Goal: Task Accomplishment & Management: Manage account settings

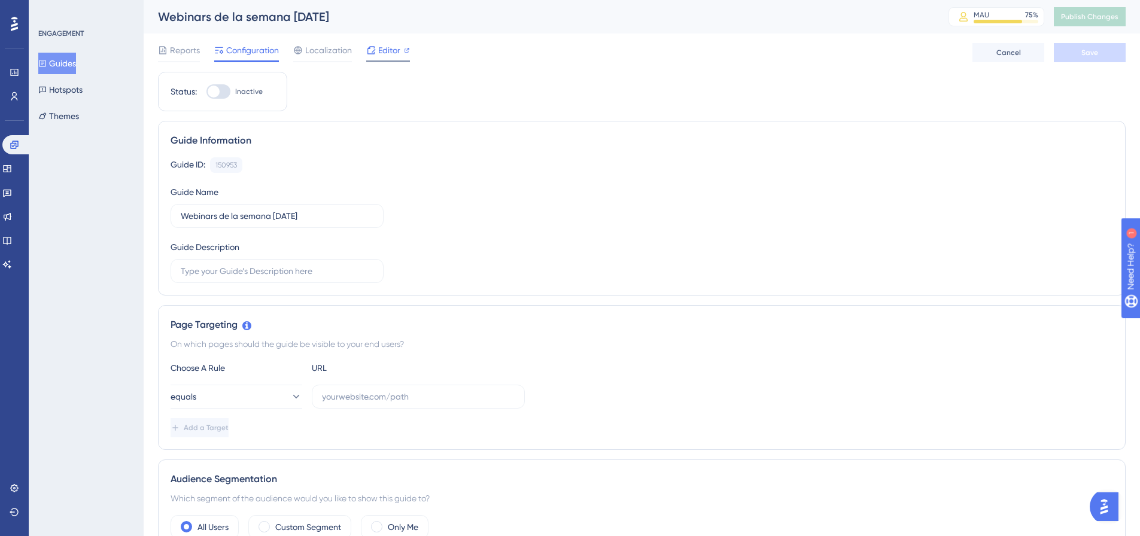
click at [402, 51] on div "Editor" at bounding box center [388, 50] width 44 height 14
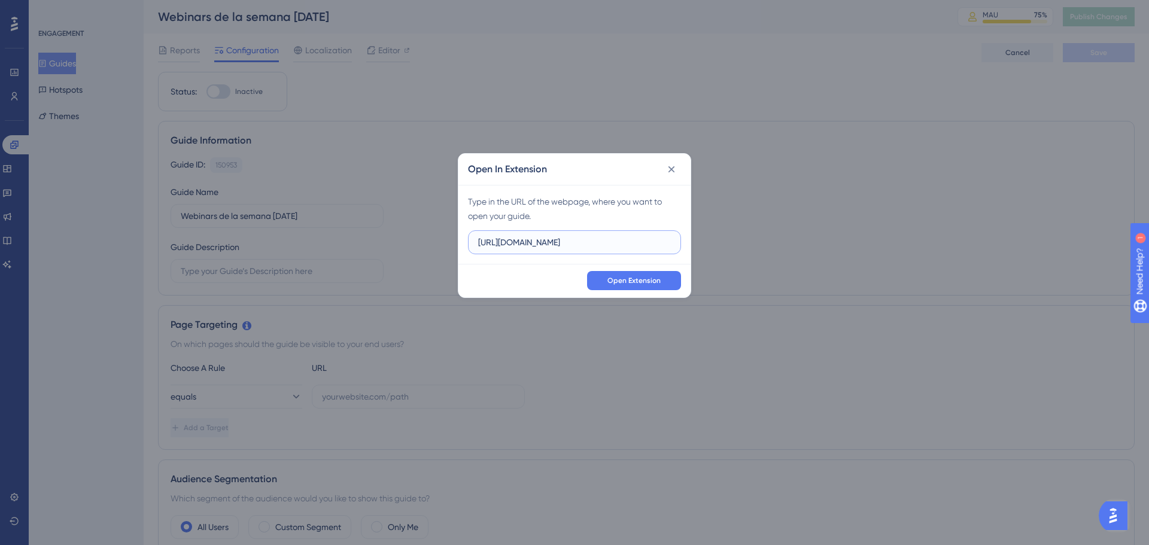
click at [562, 244] on input "https://sandbox.salesup.com" at bounding box center [574, 242] width 193 height 13
paste input "uite.upnify.com/"
type input "https://suite.upnify.com/"
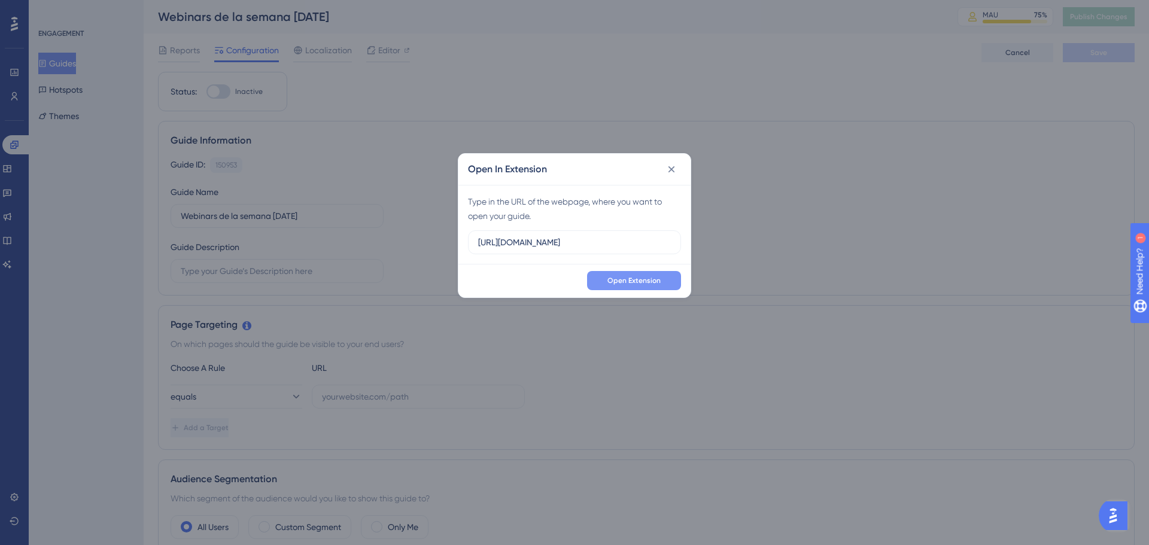
click at [626, 275] on button "Open Extension" at bounding box center [634, 280] width 94 height 19
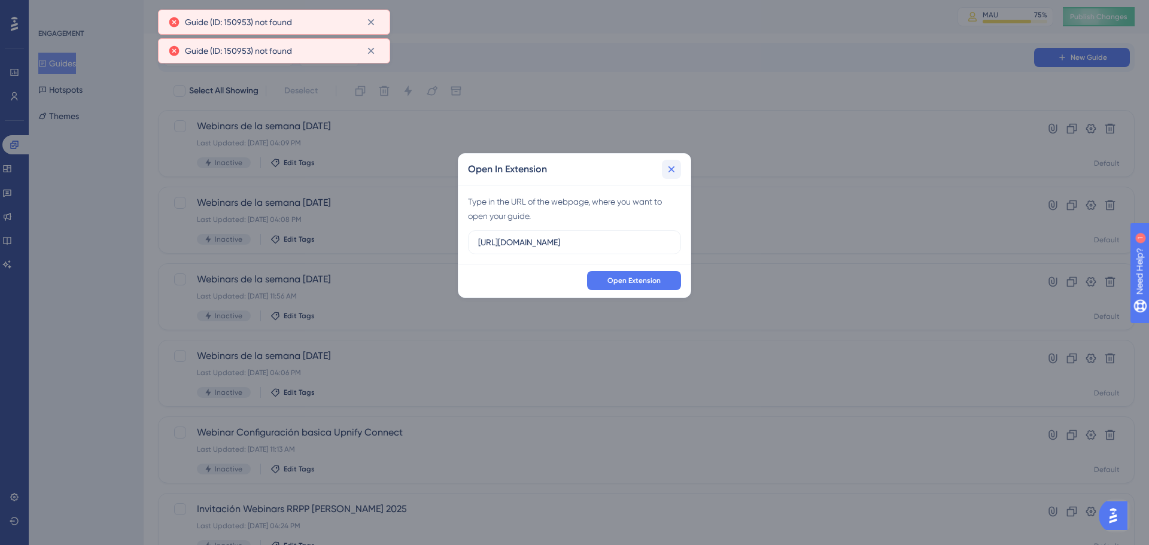
click at [668, 175] on button at bounding box center [671, 169] width 19 height 19
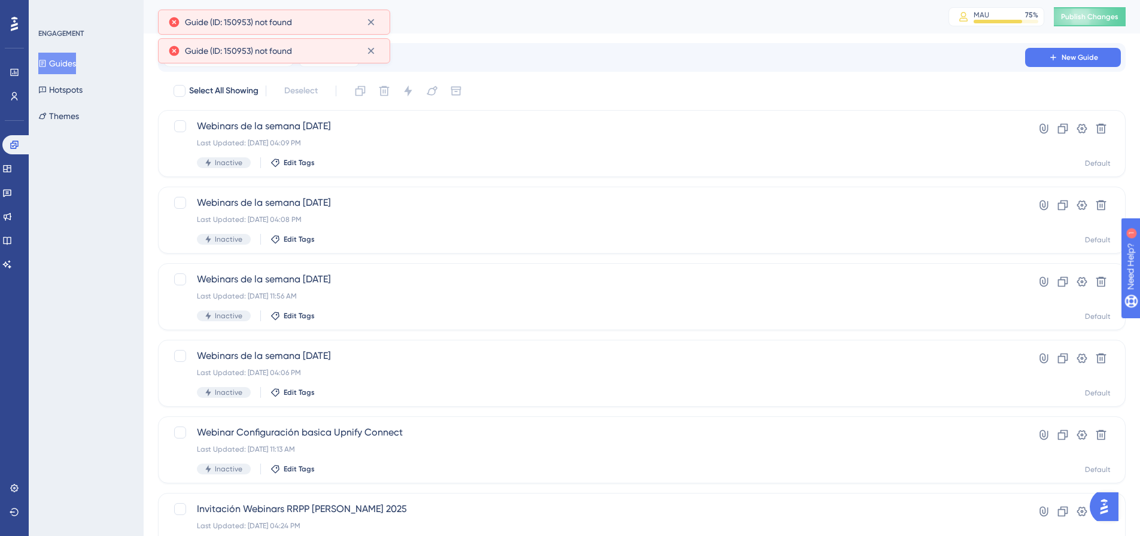
click at [650, 90] on div "Select All Showing Deselect" at bounding box center [648, 90] width 953 height 19
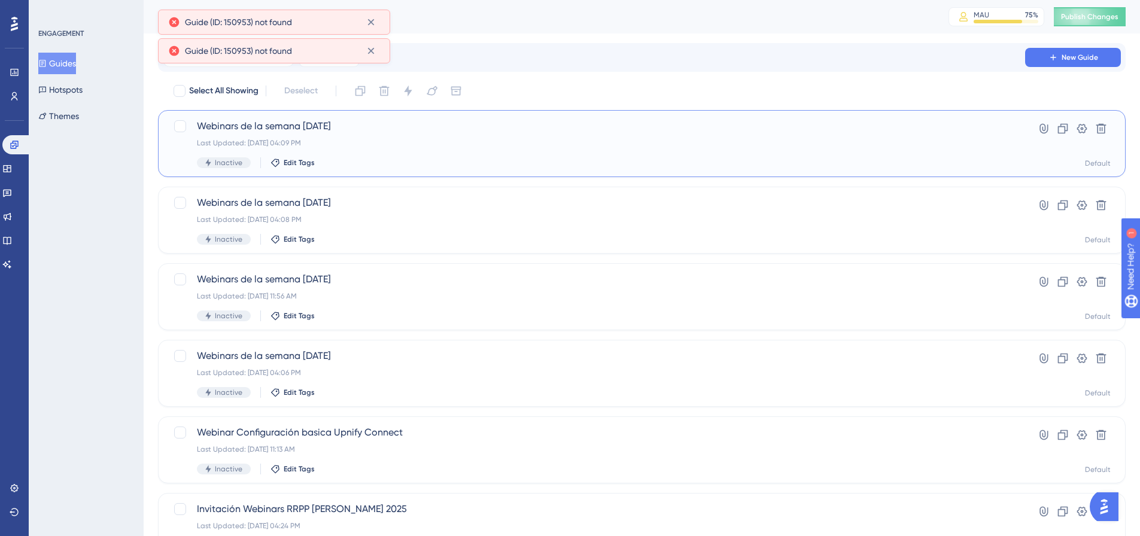
click at [364, 174] on div "Webinars de la semana 29/08/2025 Last Updated: Aug 29 2025, 04:09 PM Inactive E…" at bounding box center [642, 143] width 968 height 67
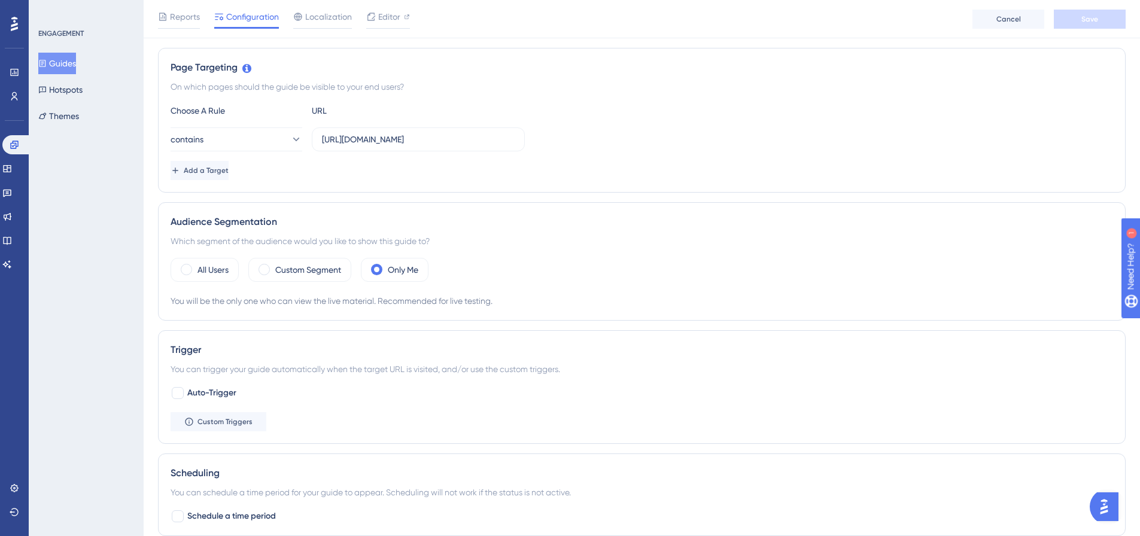
scroll to position [299, 0]
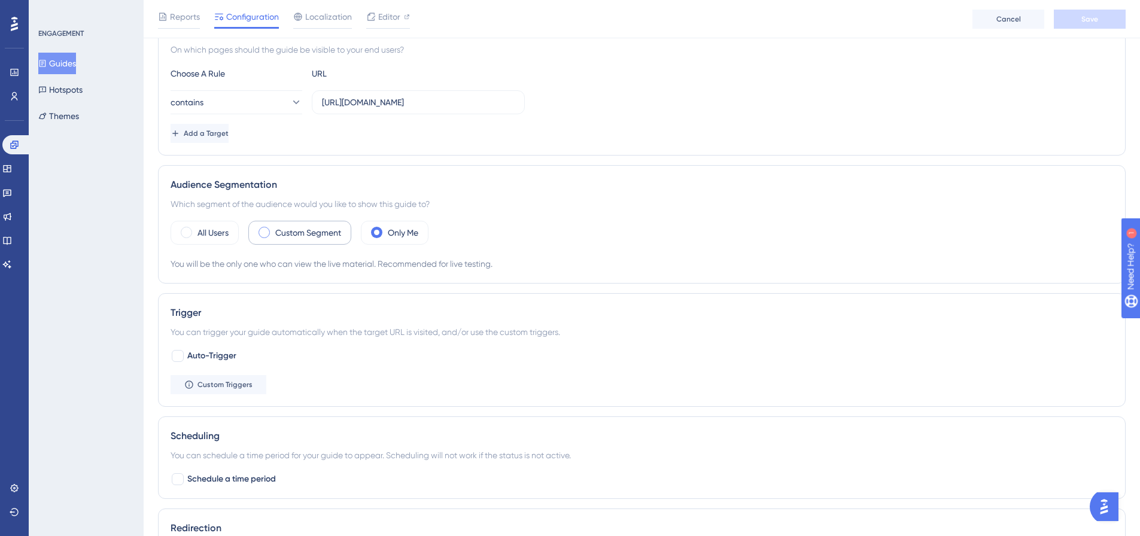
click at [323, 239] on label "Custom Segment" at bounding box center [308, 233] width 66 height 14
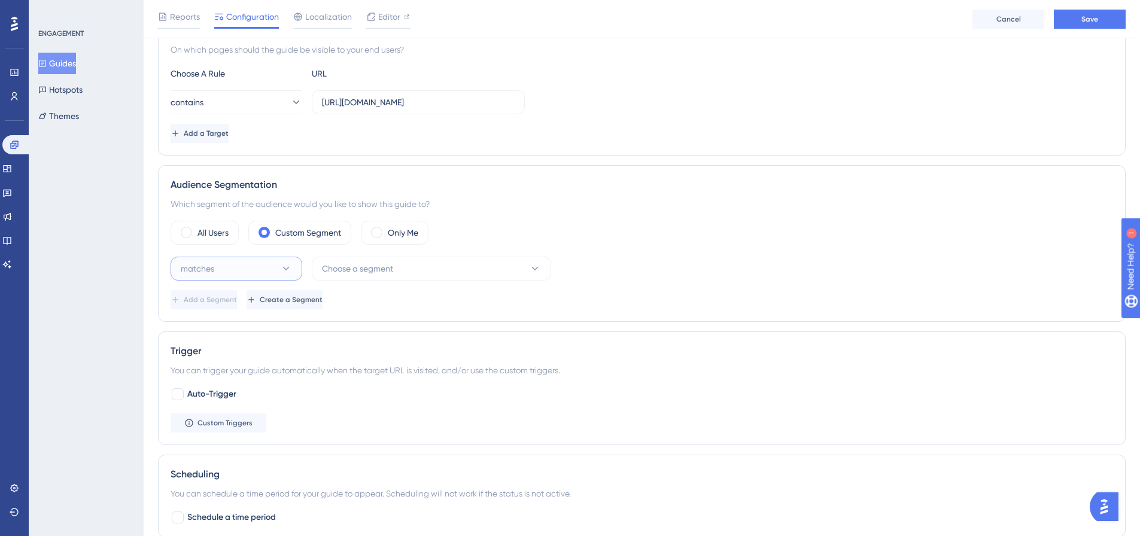
click at [247, 266] on button "matches" at bounding box center [237, 269] width 132 height 24
click at [359, 263] on span "Choose a segment" at bounding box center [357, 269] width 71 height 14
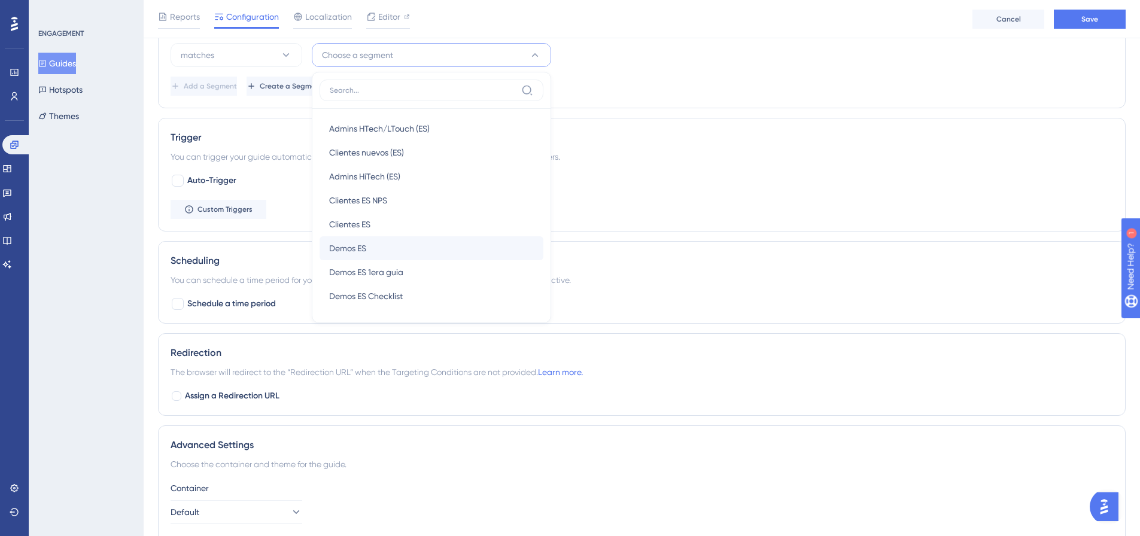
scroll to position [616, 0]
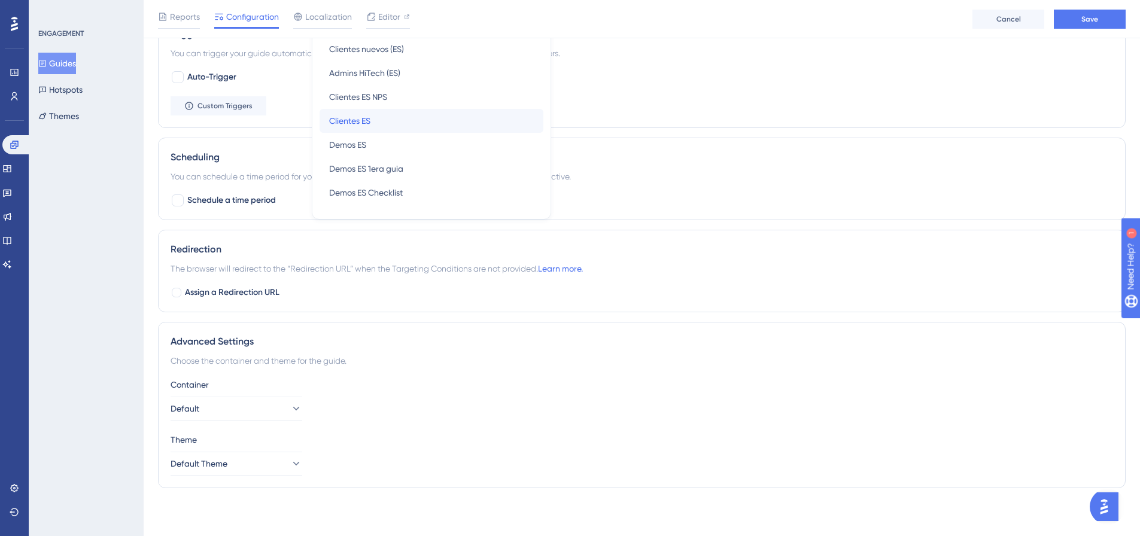
drag, startPoint x: 384, startPoint y: 124, endPoint x: 363, endPoint y: 132, distance: 22.9
click at [384, 123] on div "Clientes ES Clientes ES" at bounding box center [431, 121] width 205 height 24
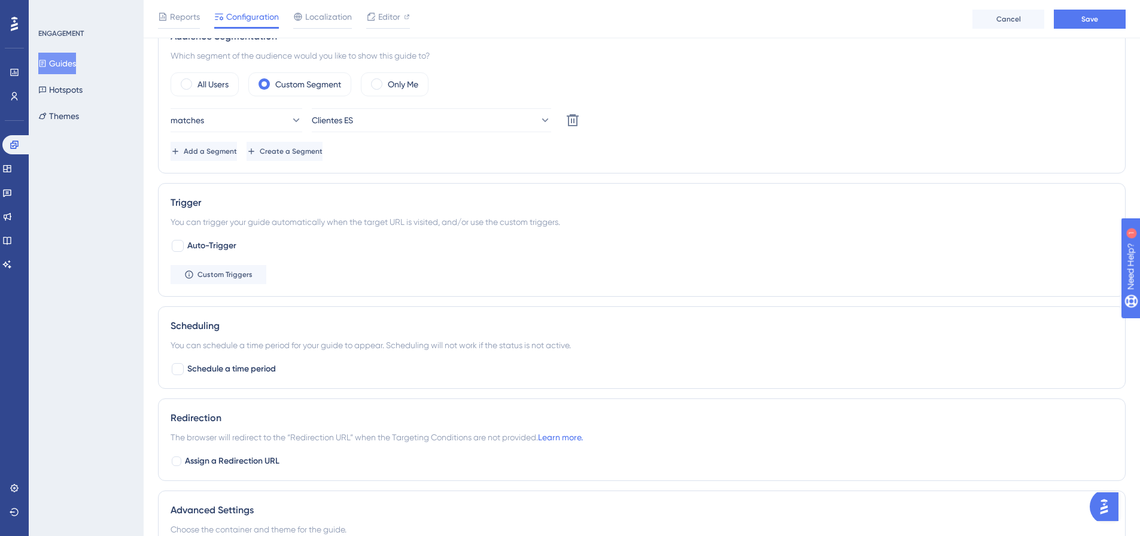
scroll to position [437, 0]
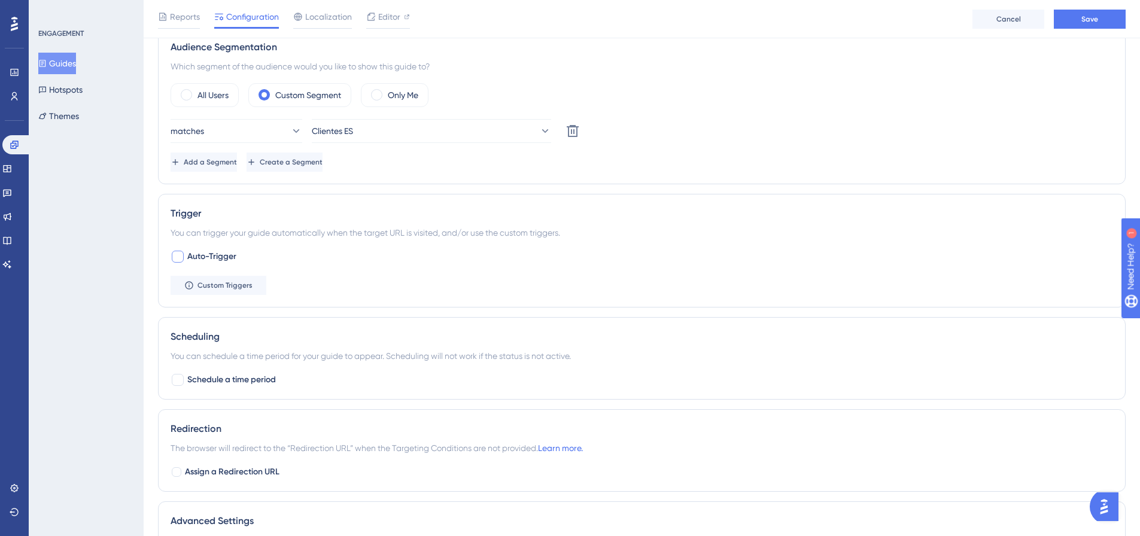
click at [182, 253] on div at bounding box center [178, 257] width 12 height 12
checkbox input "true"
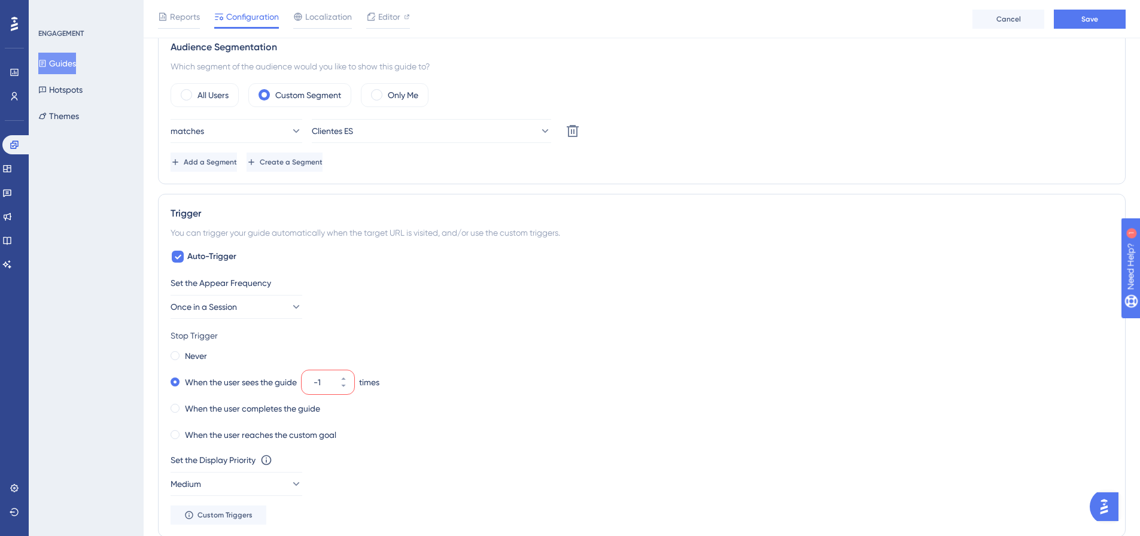
scroll to position [497, 0]
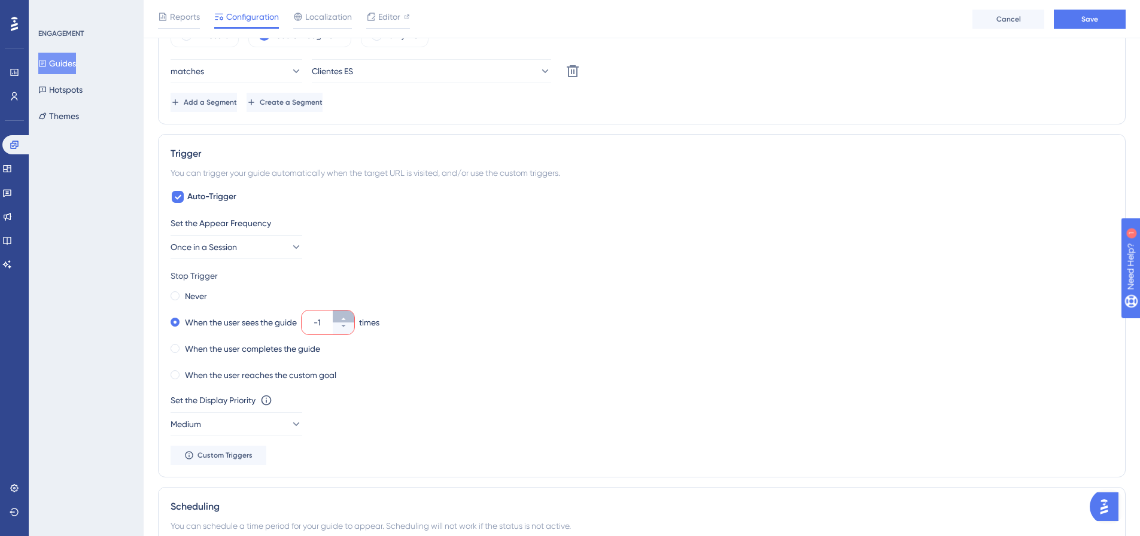
click at [339, 316] on button "-1" at bounding box center [344, 317] width 22 height 12
click at [339, 316] on button "0" at bounding box center [344, 317] width 22 height 12
click at [340, 316] on button "1" at bounding box center [344, 317] width 22 height 12
click at [340, 316] on button "2" at bounding box center [344, 317] width 22 height 12
click at [340, 316] on button "3" at bounding box center [344, 317] width 22 height 12
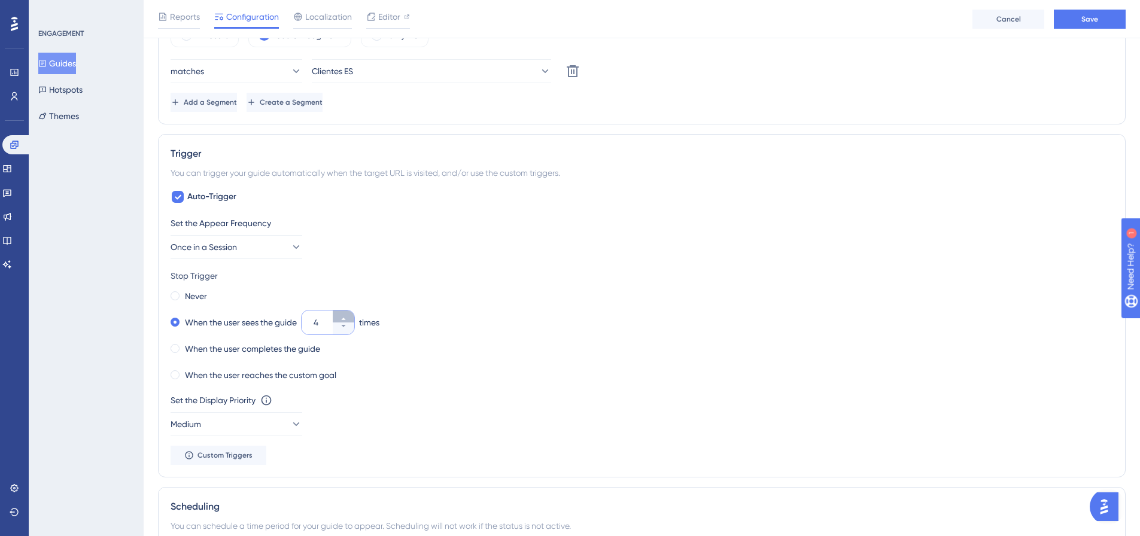
click at [340, 316] on button "4" at bounding box center [344, 317] width 22 height 12
type input "5"
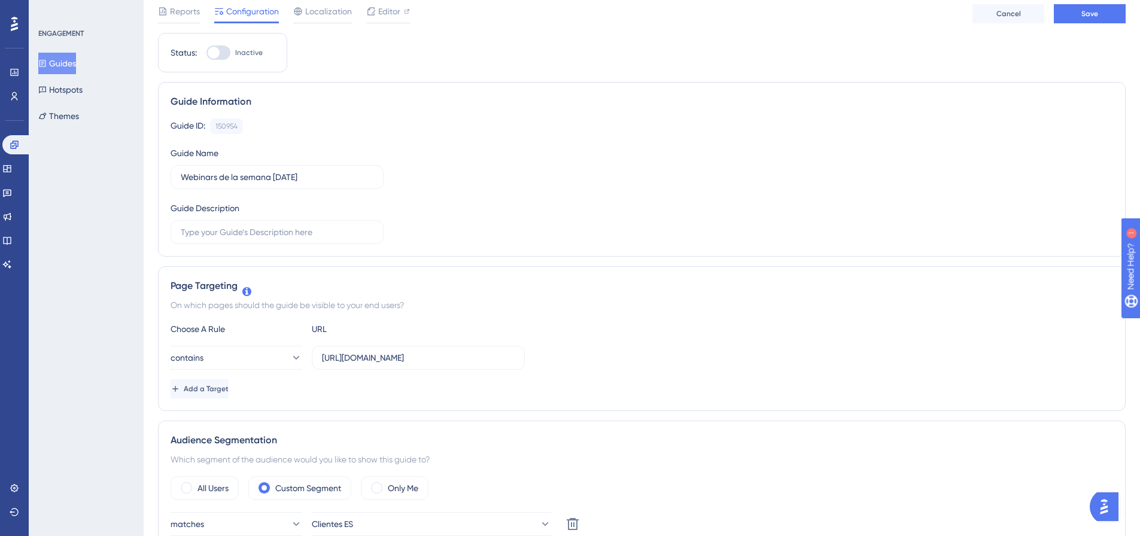
scroll to position [0, 0]
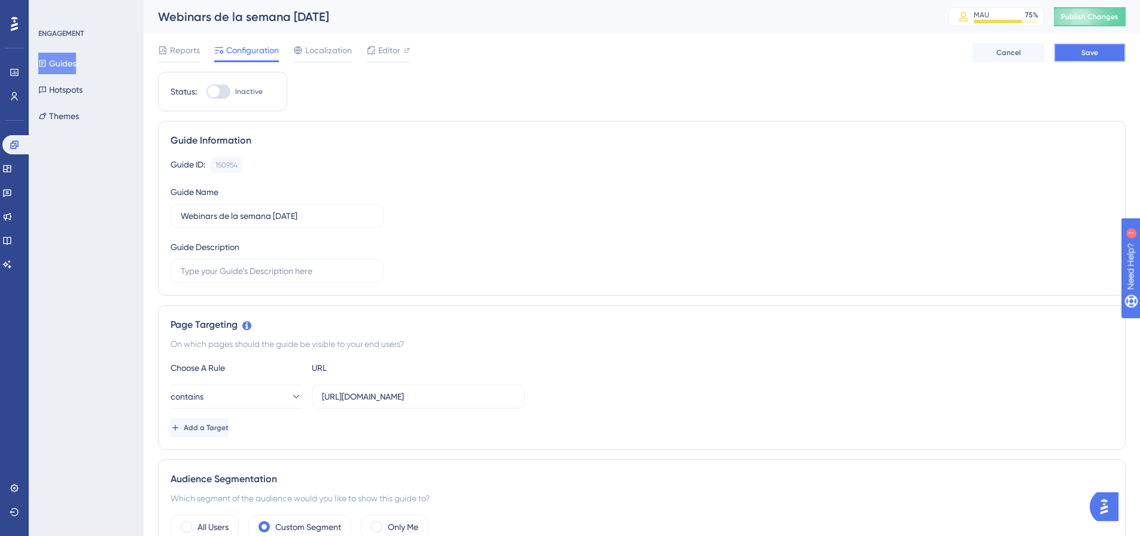
click at [1087, 54] on span "Save" at bounding box center [1089, 53] width 17 height 10
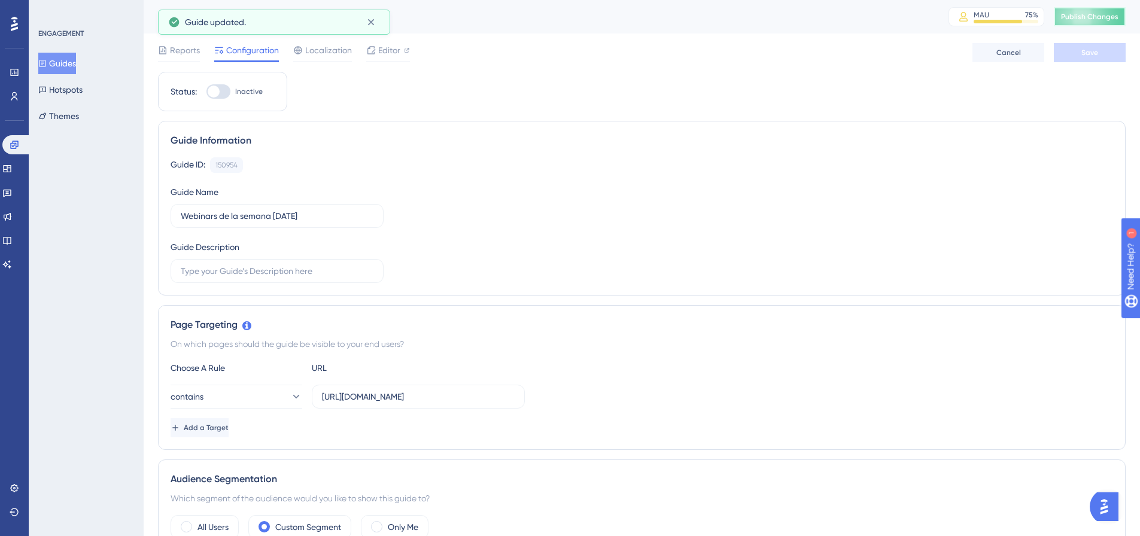
click at [1099, 17] on span "Publish Changes" at bounding box center [1089, 17] width 57 height 10
click at [19, 486] on link at bounding box center [15, 488] width 10 height 19
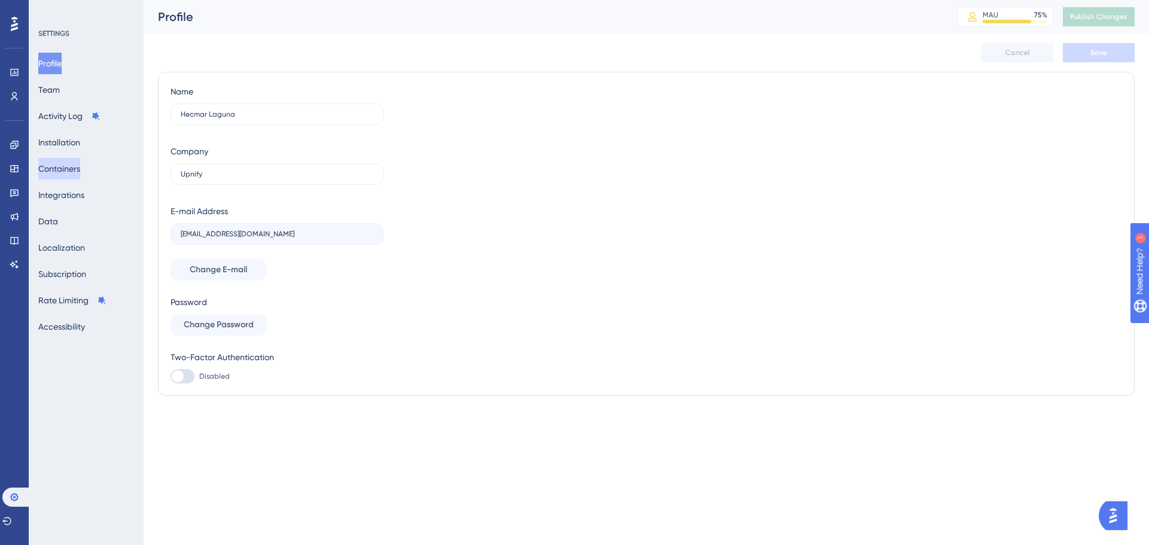
click at [68, 165] on button "Containers" at bounding box center [59, 169] width 42 height 22
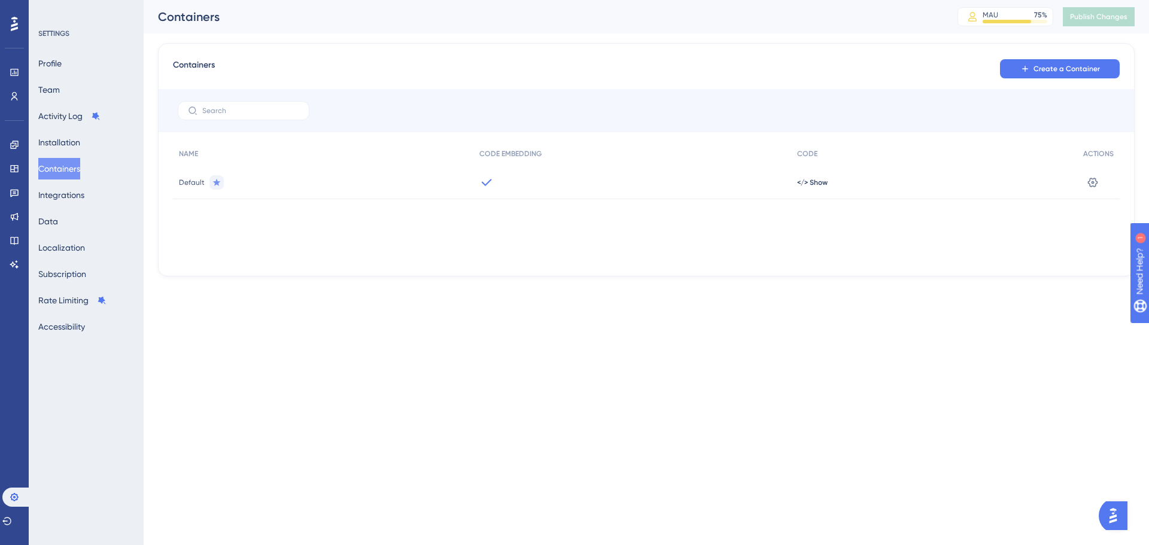
click at [301, 196] on div "Default" at bounding box center [323, 183] width 300 height 34
click at [193, 178] on span "Default" at bounding box center [192, 183] width 26 height 10
click at [1102, 181] on button at bounding box center [1092, 182] width 19 height 19
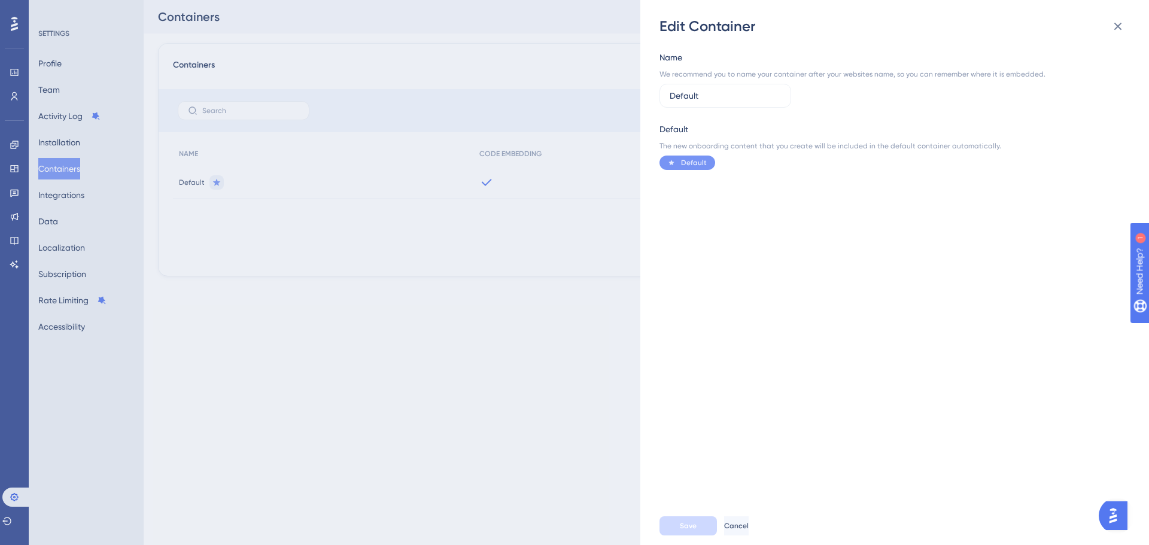
click at [352, 175] on div "Edit Container Name We recommend you to name your container after your websites…" at bounding box center [574, 272] width 1149 height 545
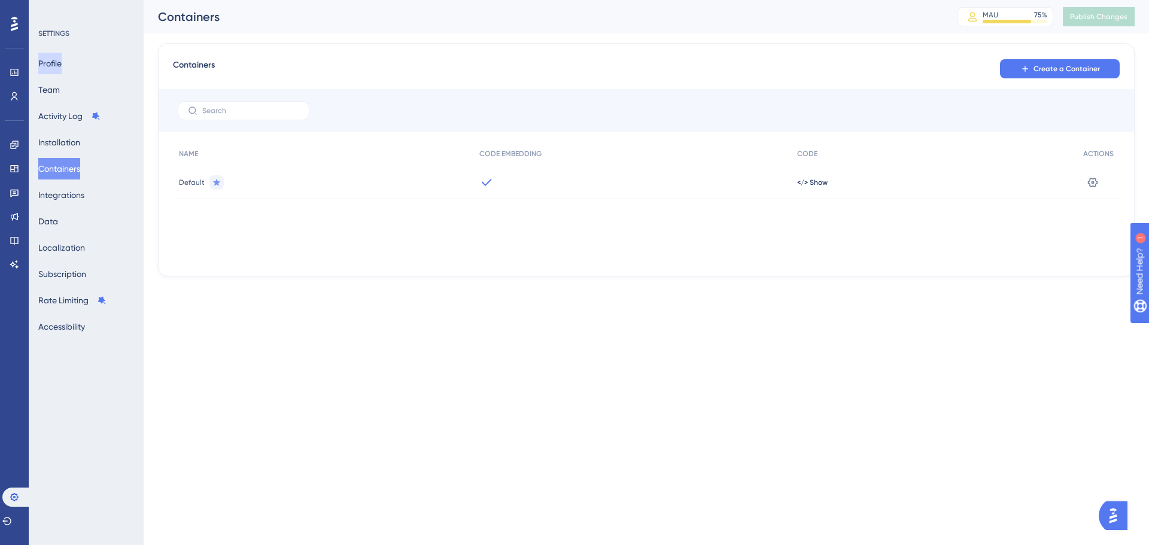
click at [62, 60] on button "Profile" at bounding box center [49, 64] width 23 height 22
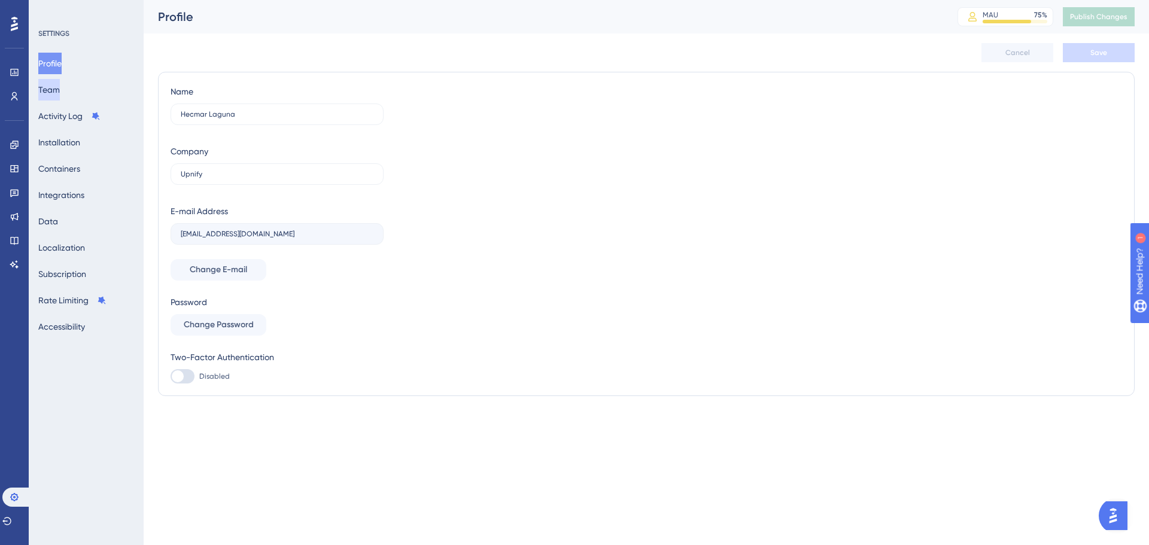
click at [60, 91] on button "Team" at bounding box center [49, 90] width 22 height 22
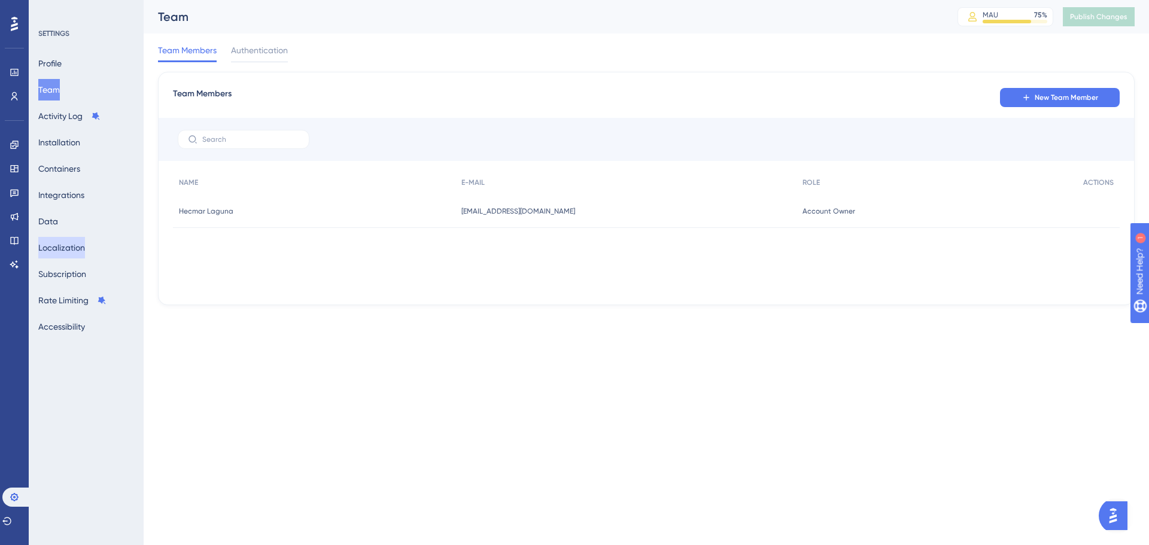
click at [63, 251] on button "Localization" at bounding box center [61, 248] width 47 height 22
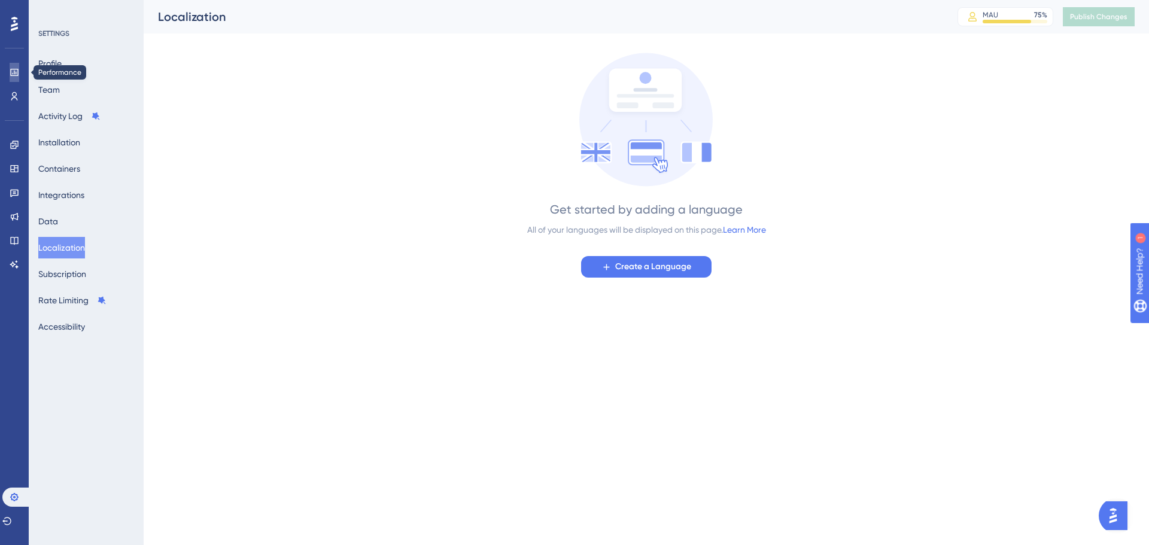
click at [19, 71] on link at bounding box center [15, 72] width 10 height 19
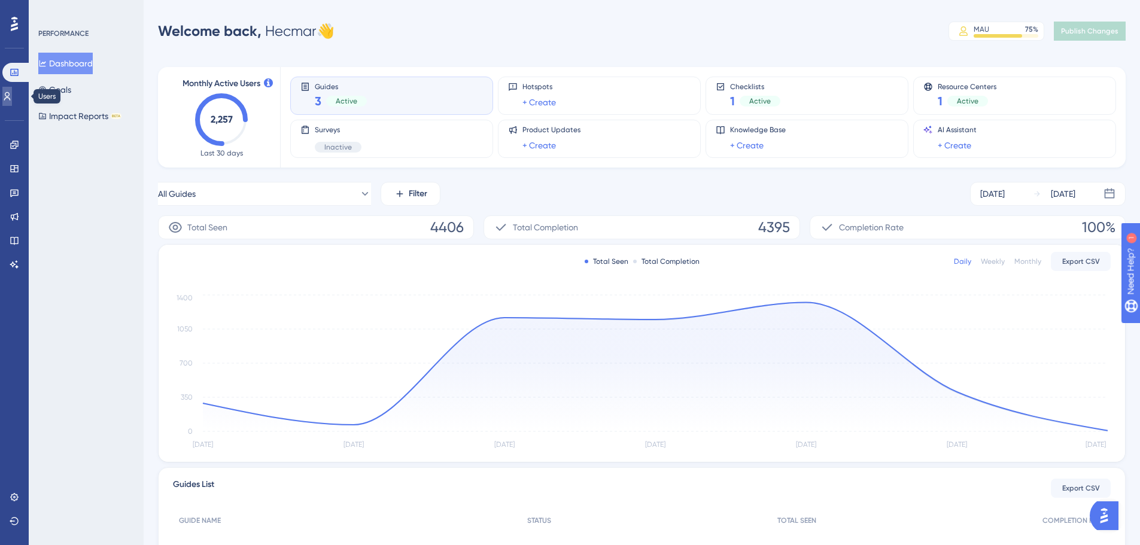
click at [12, 92] on icon at bounding box center [7, 97] width 10 height 10
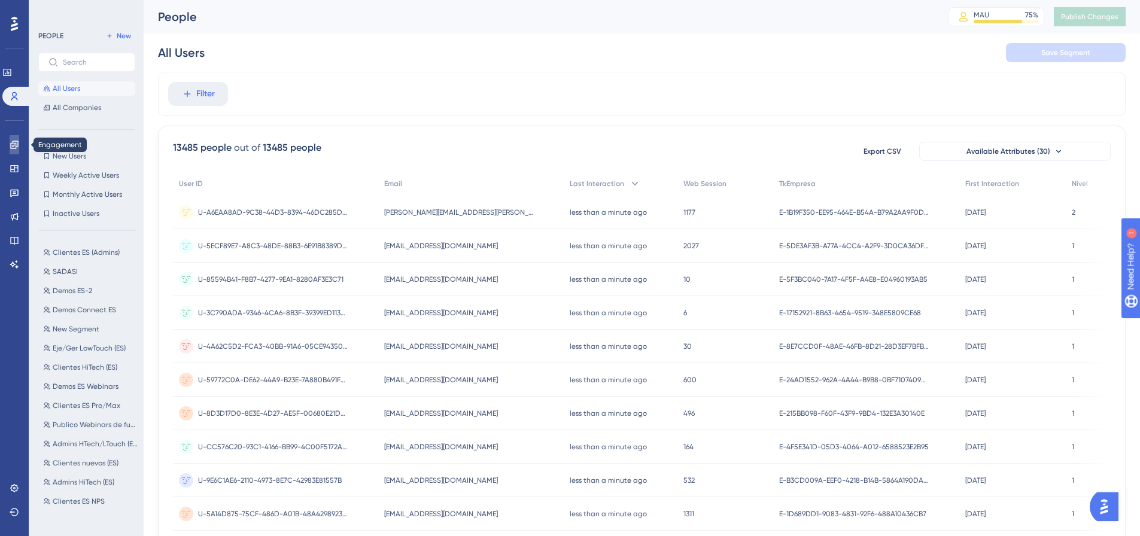
click at [19, 145] on link at bounding box center [15, 144] width 10 height 19
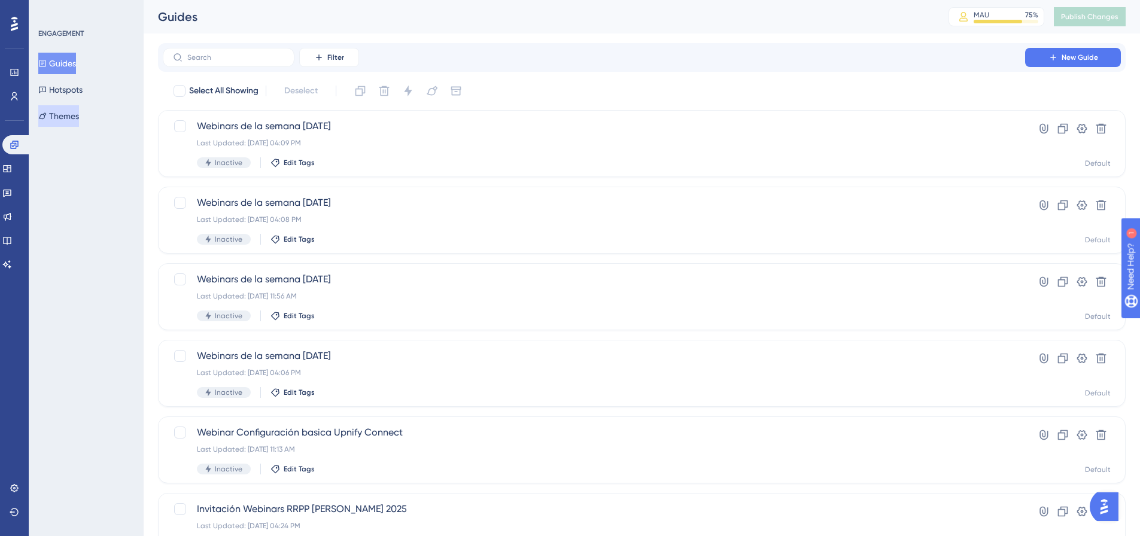
click at [79, 110] on button "Themes" at bounding box center [58, 116] width 41 height 22
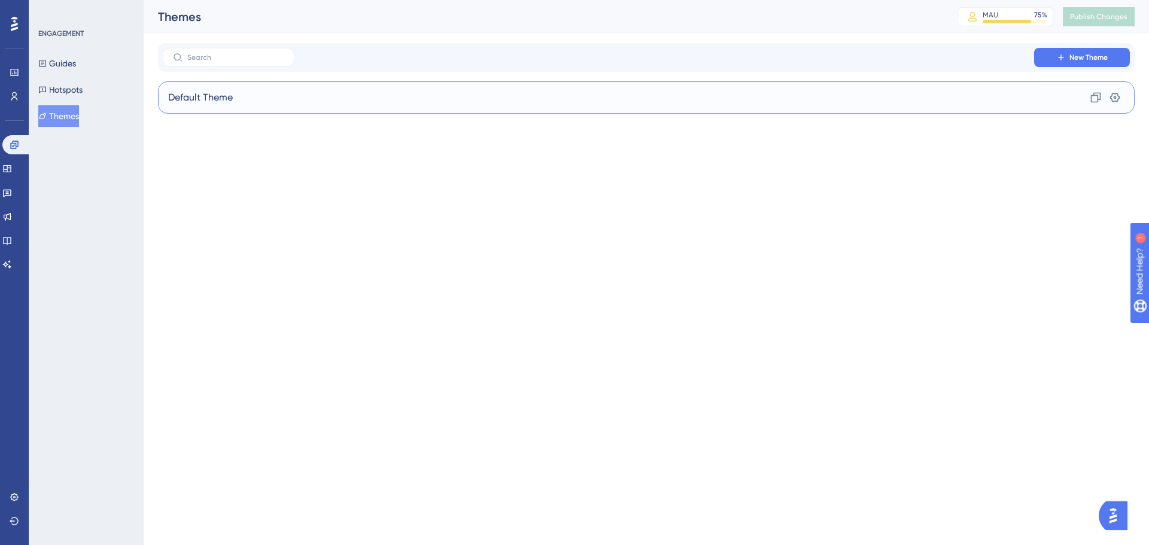
click at [312, 95] on div "Default Theme Clone Settings" at bounding box center [646, 97] width 977 height 32
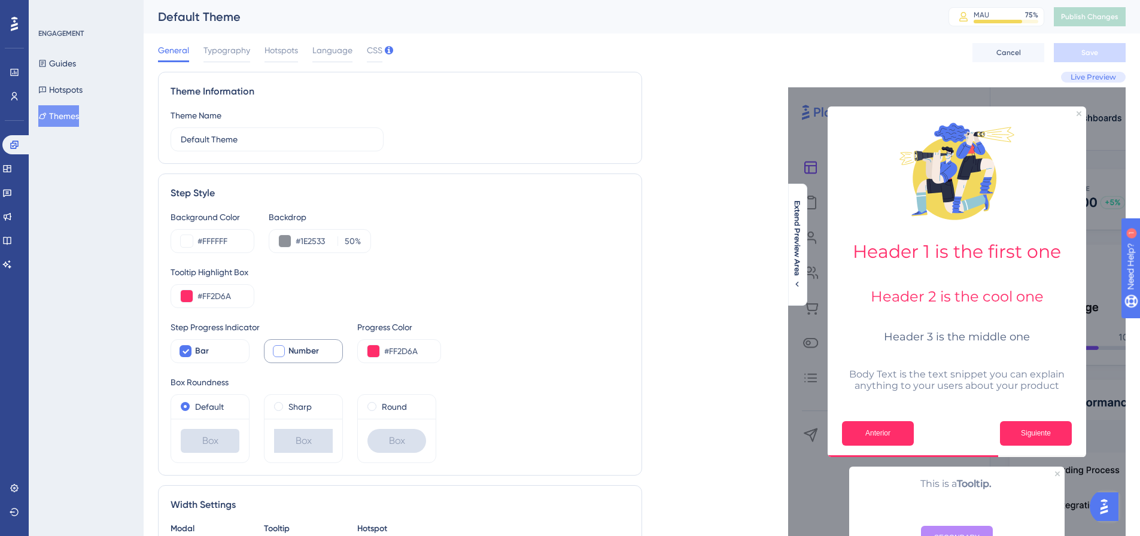
click at [304, 351] on span "Number" at bounding box center [303, 351] width 31 height 14
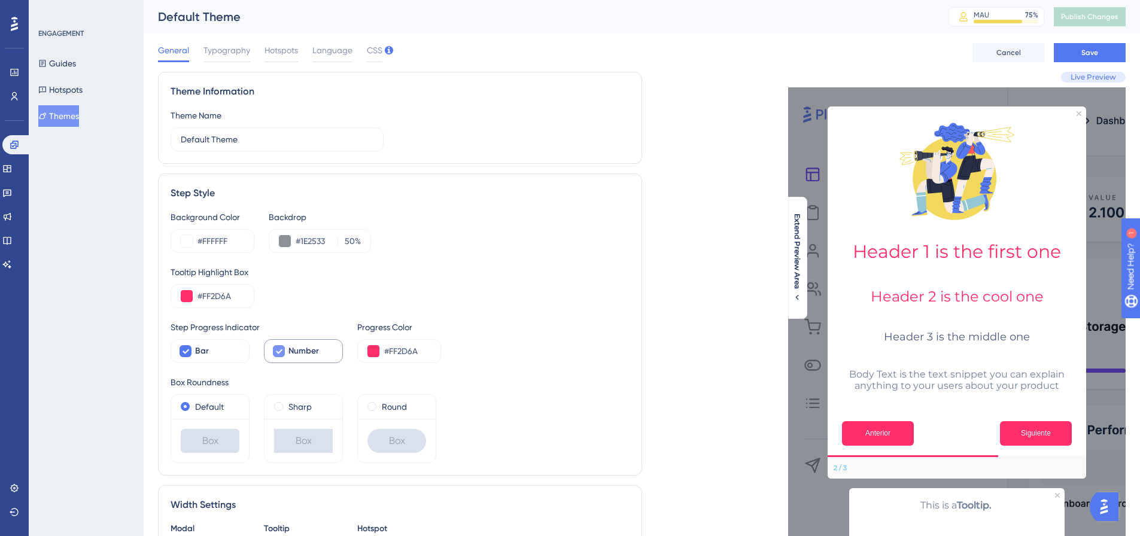
click at [304, 351] on span "Number" at bounding box center [303, 351] width 31 height 14
checkbox input "false"
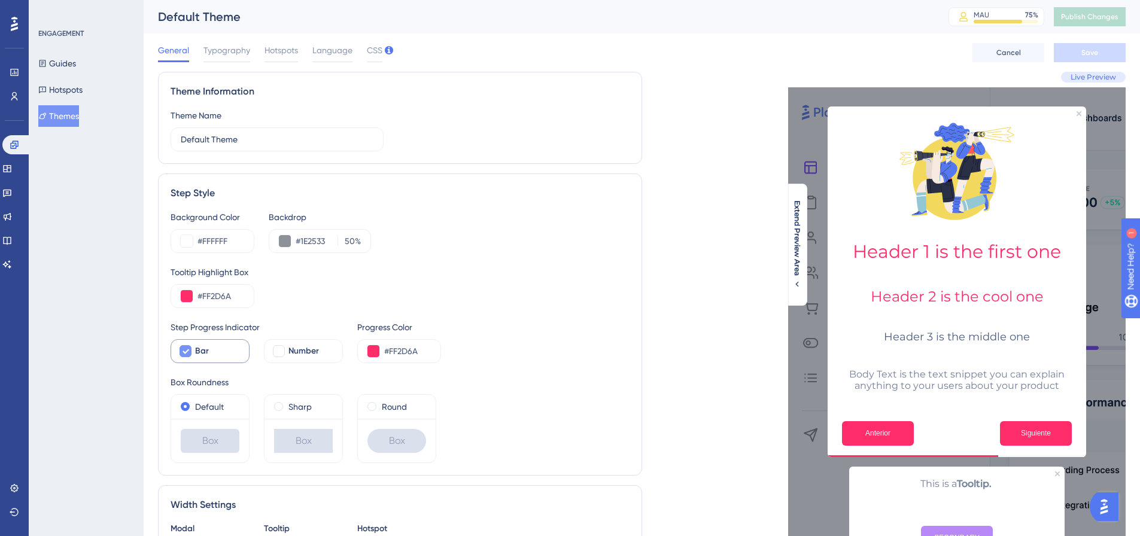
click at [220, 351] on div "Bar" at bounding box center [217, 351] width 44 height 14
checkbox input "false"
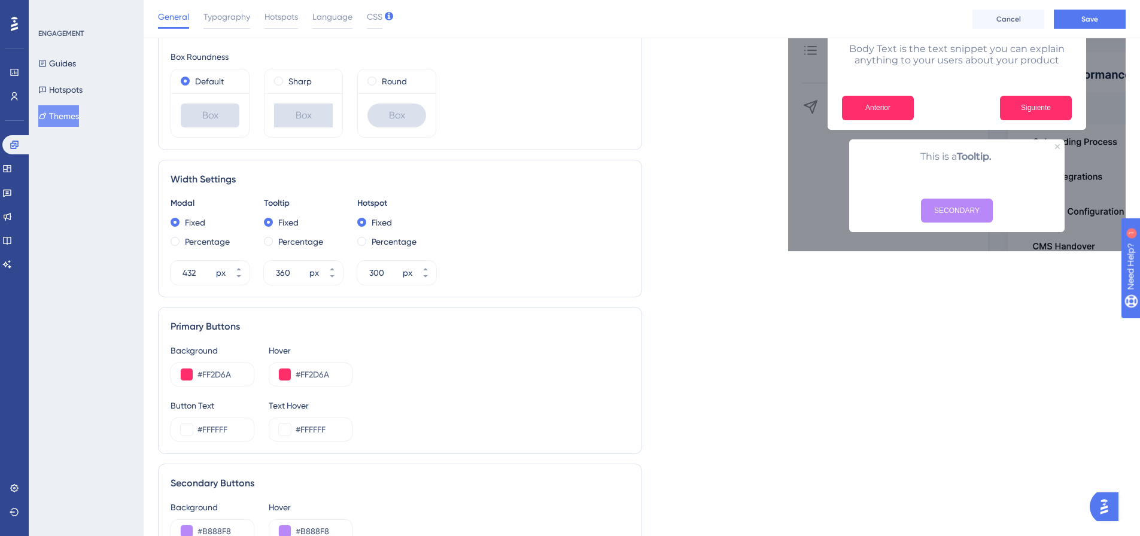
scroll to position [479, 0]
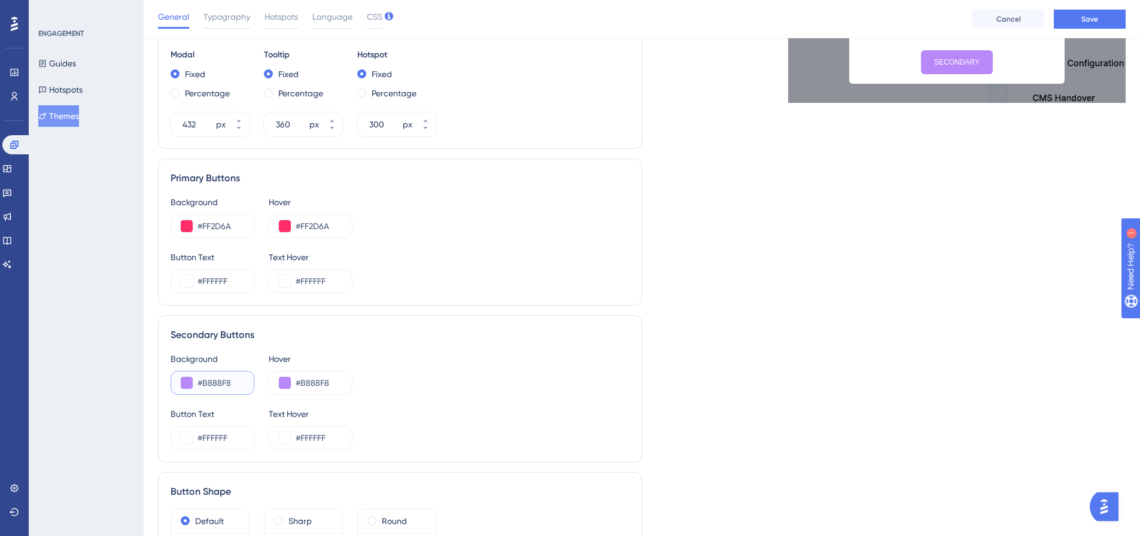
click at [218, 387] on input "#B888F8" at bounding box center [220, 383] width 47 height 14
paste input "AD36A7"
type input "#AD36A7"
click at [321, 385] on input "#B888F8" at bounding box center [319, 383] width 47 height 14
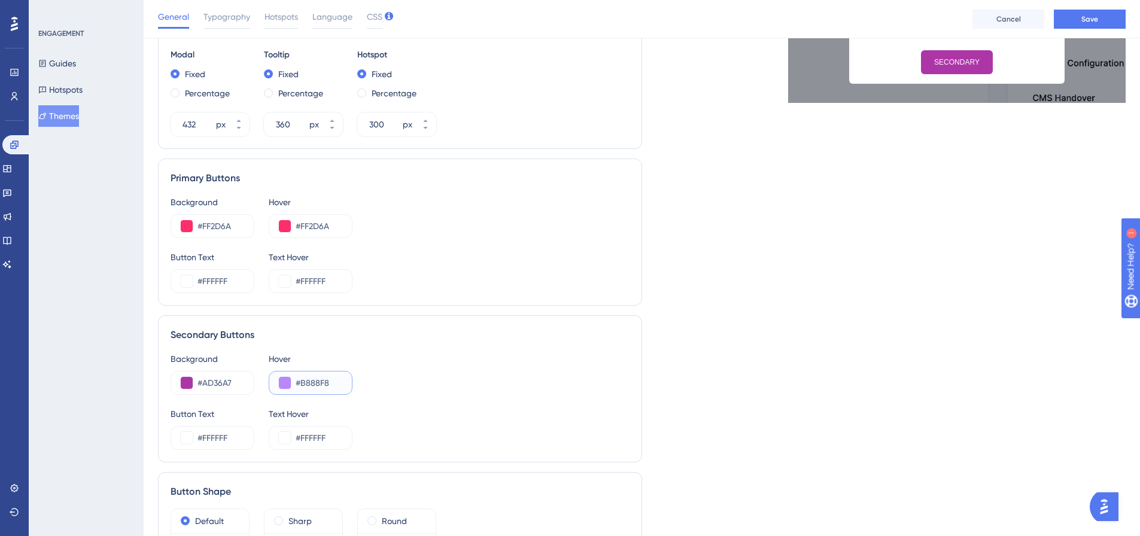
click at [321, 385] on input "#B888F8" at bounding box center [319, 383] width 47 height 14
paste input "AD36A7"
type input "#AD36A7"
click at [473, 390] on div "Background #AD36A7 Hover #AD36A7" at bounding box center [400, 373] width 459 height 43
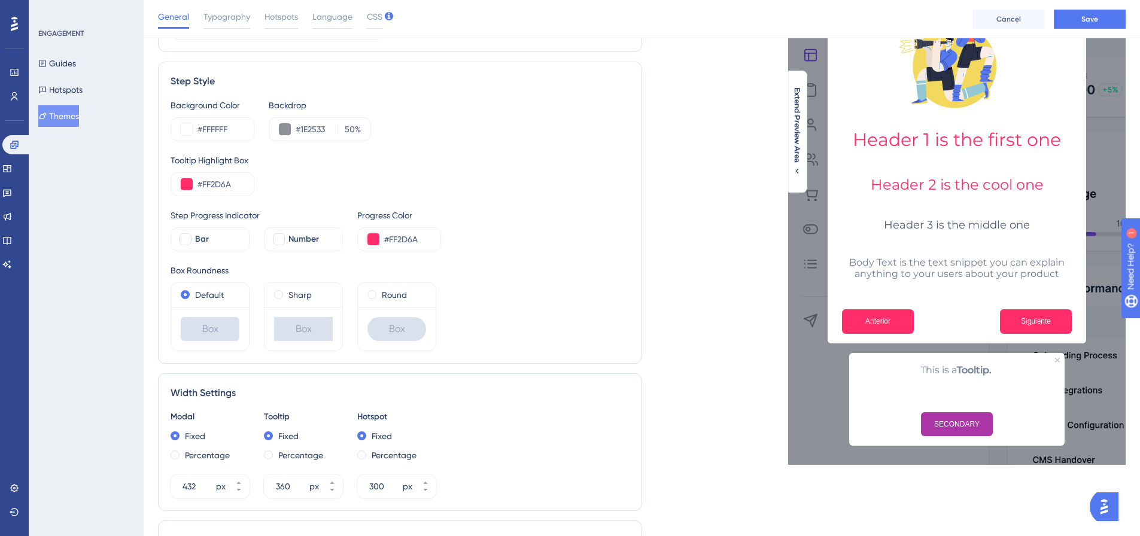
scroll to position [0, 0]
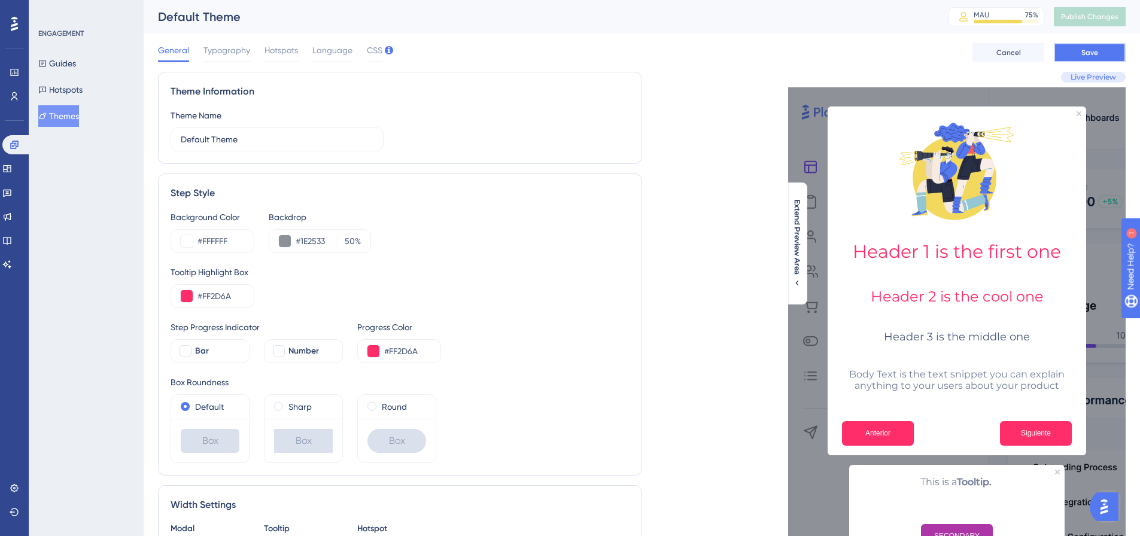
click at [1078, 52] on button "Save" at bounding box center [1090, 52] width 72 height 19
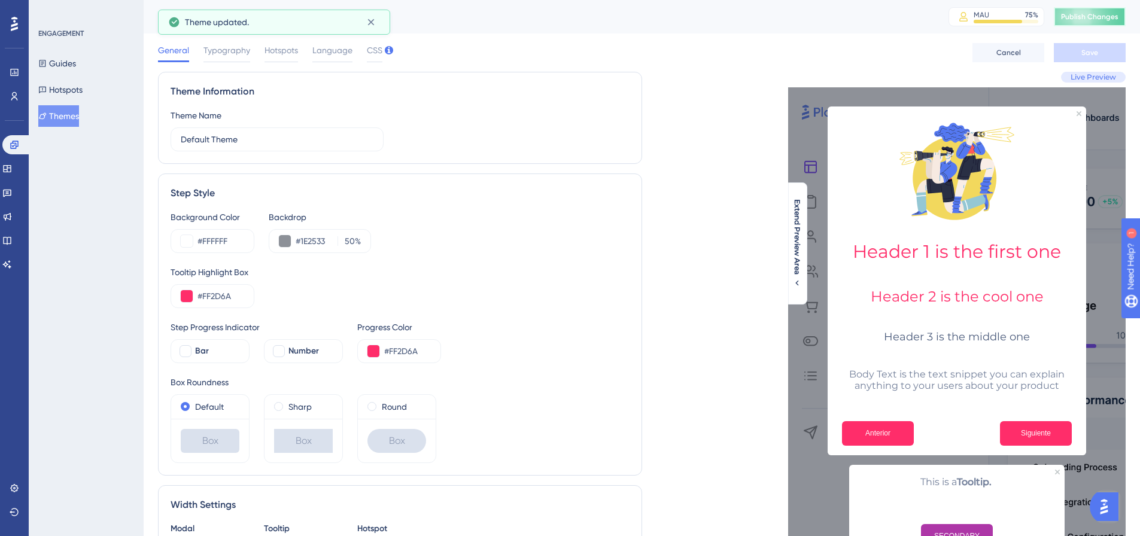
click at [1100, 22] on button "Publish Changes" at bounding box center [1090, 16] width 72 height 19
click at [11, 147] on icon at bounding box center [15, 145] width 10 height 10
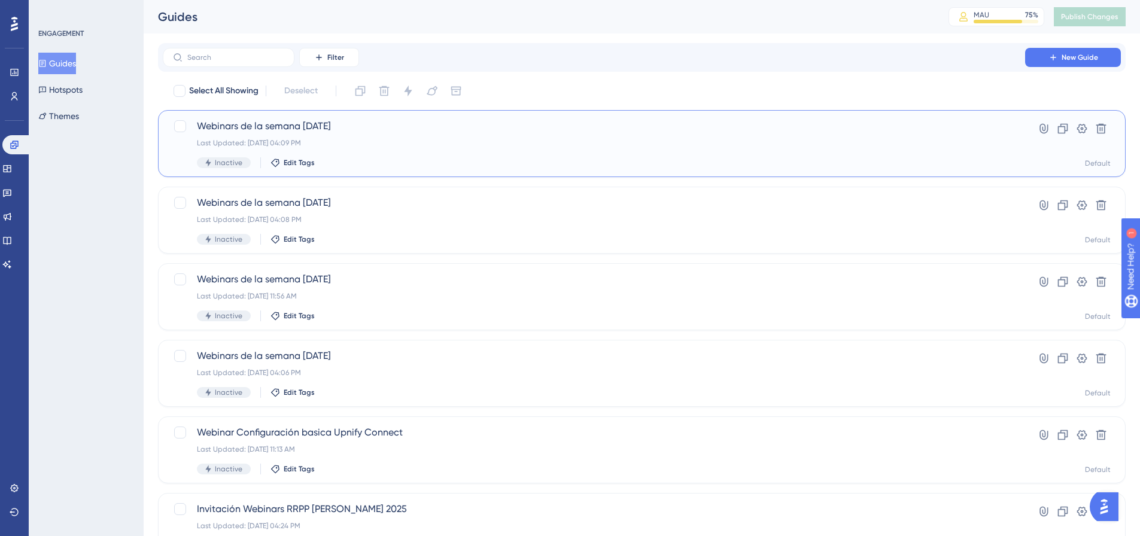
click at [360, 150] on div "Webinars de la semana 29/08/2025 Last Updated: Aug 29 2025, 04:09 PM Inactive E…" at bounding box center [594, 143] width 794 height 49
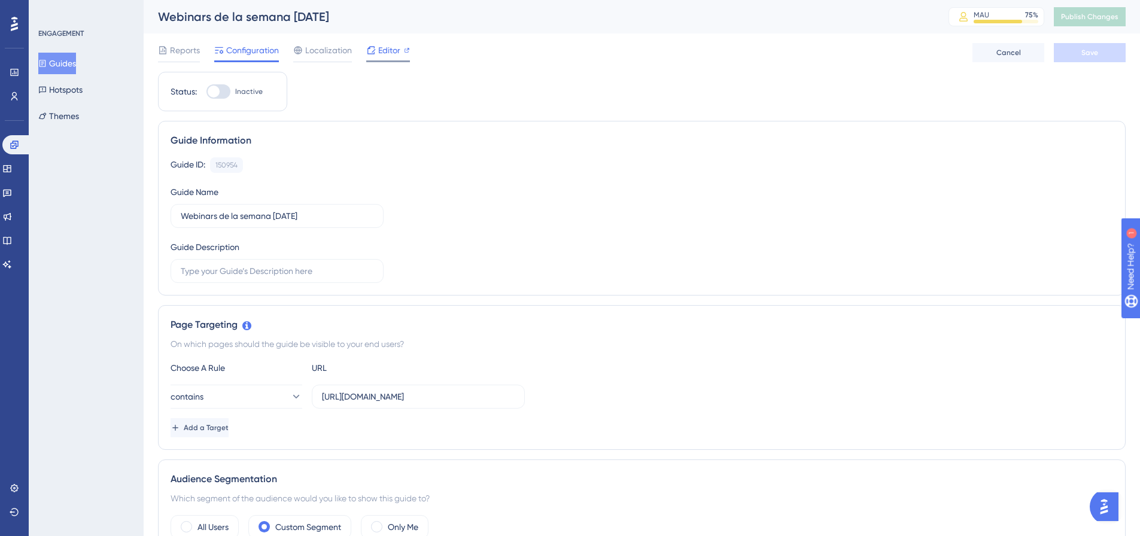
click at [392, 53] on span "Editor" at bounding box center [389, 50] width 22 height 14
click at [385, 393] on input "https://suite.upnify.com" at bounding box center [418, 396] width 193 height 13
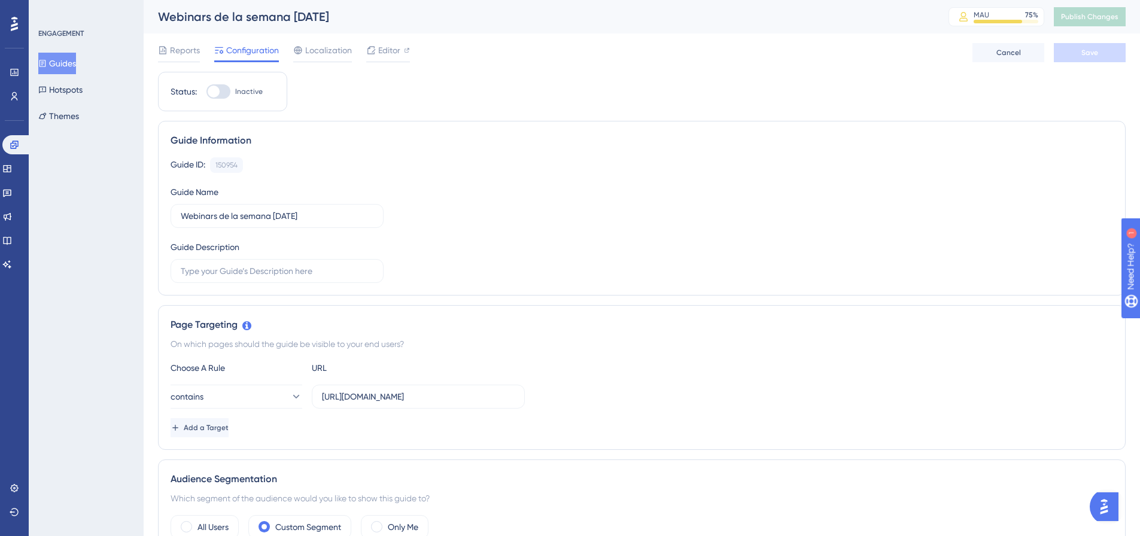
click at [215, 87] on div at bounding box center [214, 92] width 12 height 12
click at [206, 92] on input "Inactive" at bounding box center [206, 92] width 1 height 1
checkbox input "true"
click at [1089, 57] on span "Save" at bounding box center [1089, 53] width 17 height 10
click at [1098, 26] on button "Publish Changes" at bounding box center [1090, 16] width 72 height 19
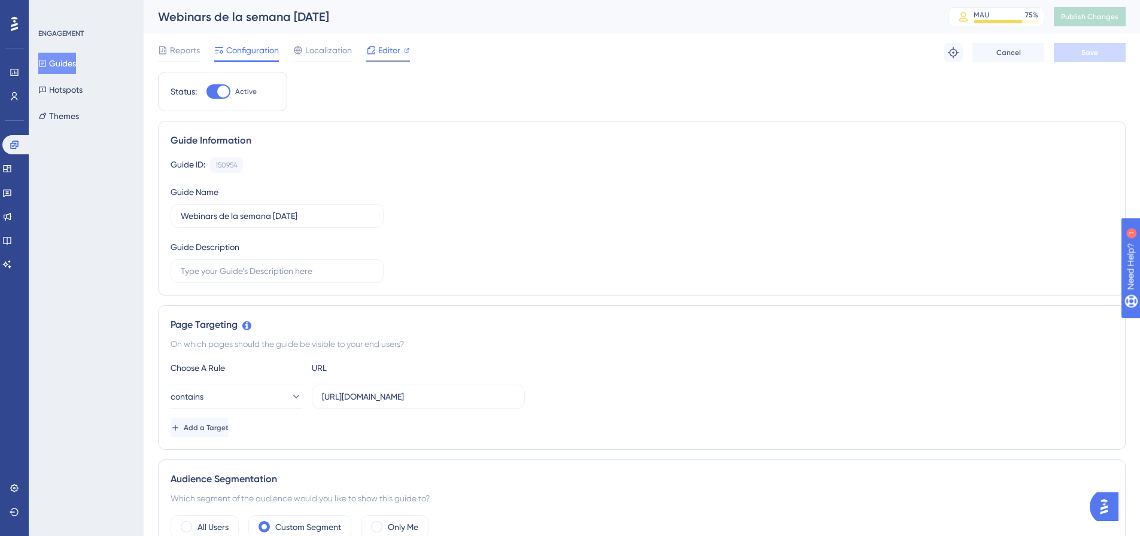
click at [373, 50] on icon at bounding box center [371, 50] width 10 height 10
click at [1108, 22] on button "Publish Changes" at bounding box center [1090, 16] width 72 height 19
drag, startPoint x: 14, startPoint y: 144, endPoint x: 54, endPoint y: 11, distance: 138.9
click at [14, 144] on icon at bounding box center [15, 145] width 10 height 10
